Goal: Navigation & Orientation: Go to known website

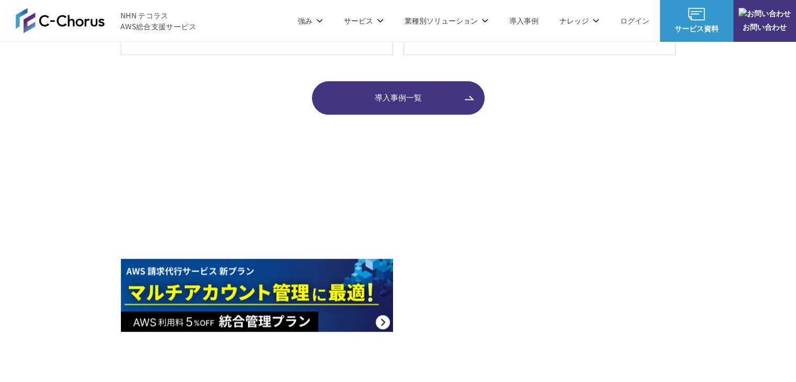
scroll to position [1256, 0]
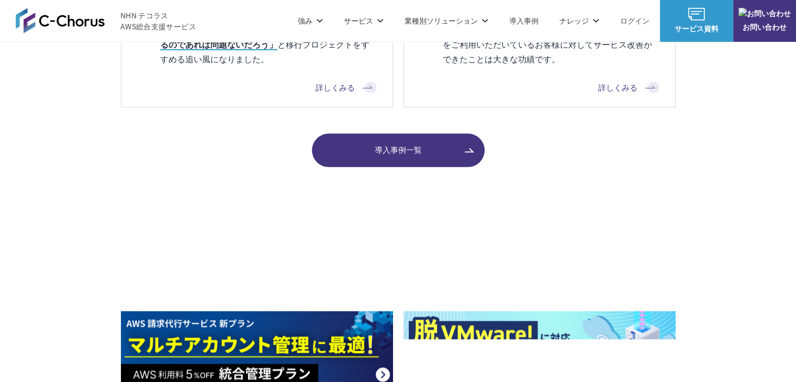
click at [142, 17] on span "NHN テコラス AWS総合支援サービス" at bounding box center [158, 21] width 76 height 22
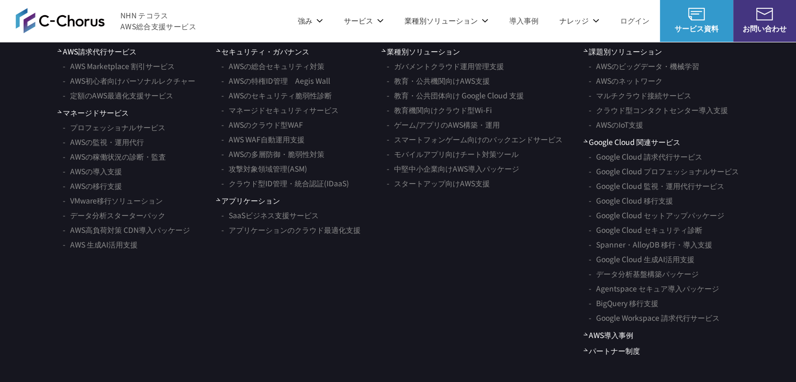
scroll to position [6295, 0]
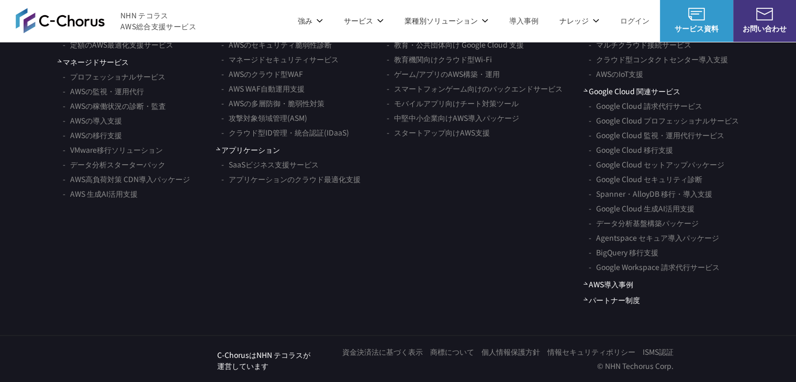
click at [173, 361] on link "NHN テコラス" at bounding box center [162, 363] width 79 height 18
